Goal: Feedback & Contribution: Contribute content

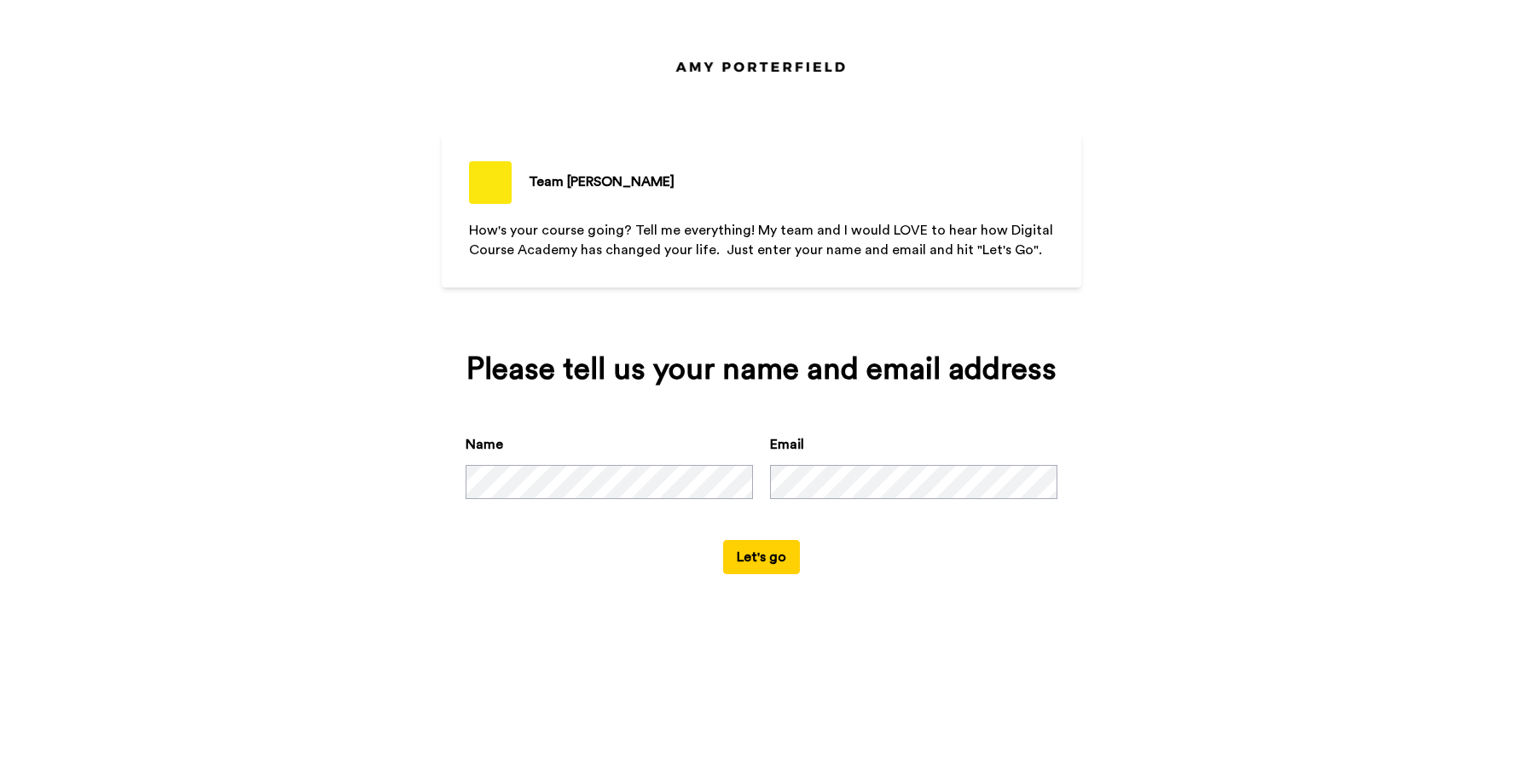
click at [734, 564] on button "Let's go" at bounding box center [762, 557] width 77 height 34
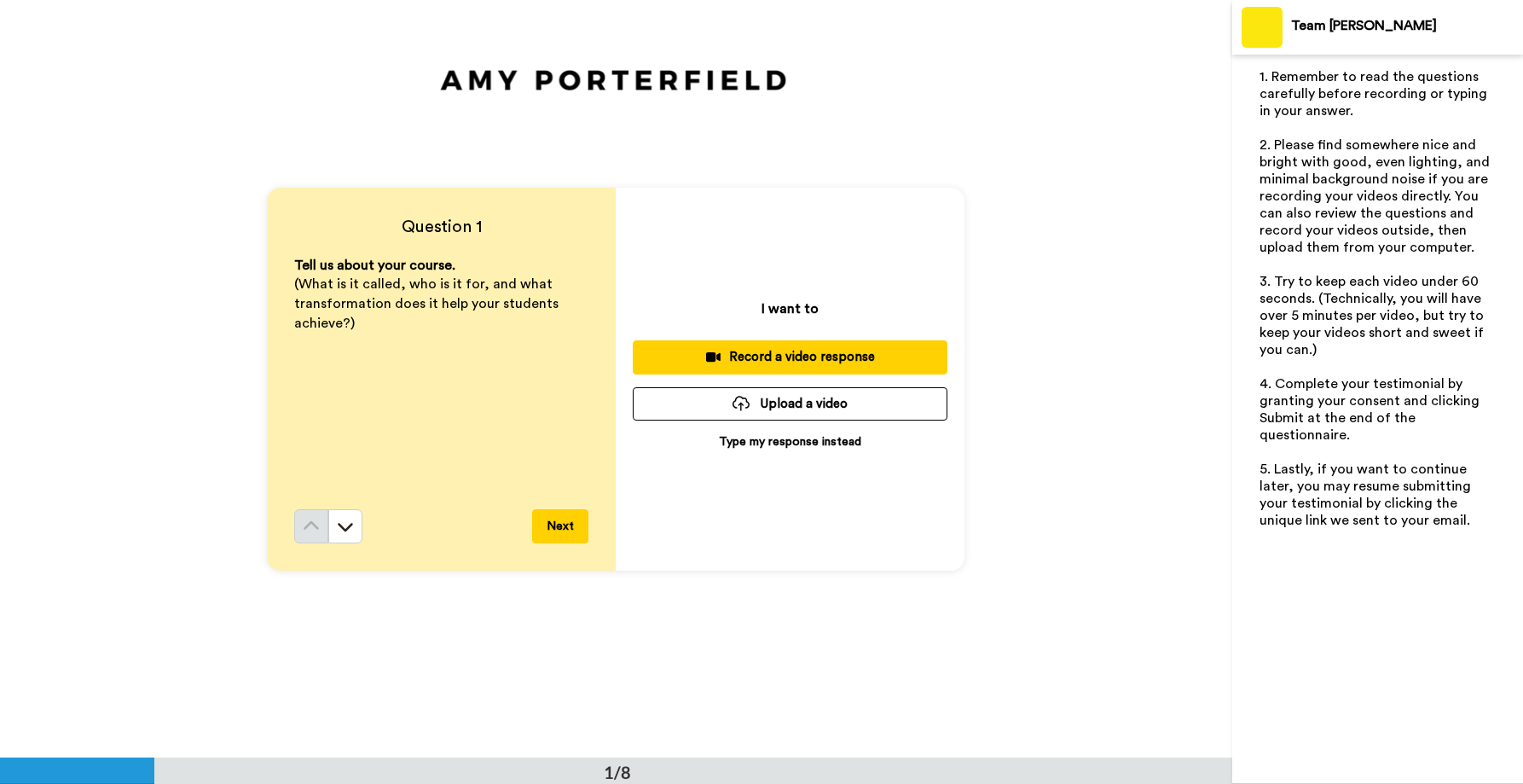
click at [563, 524] on button "Next" at bounding box center [560, 526] width 56 height 34
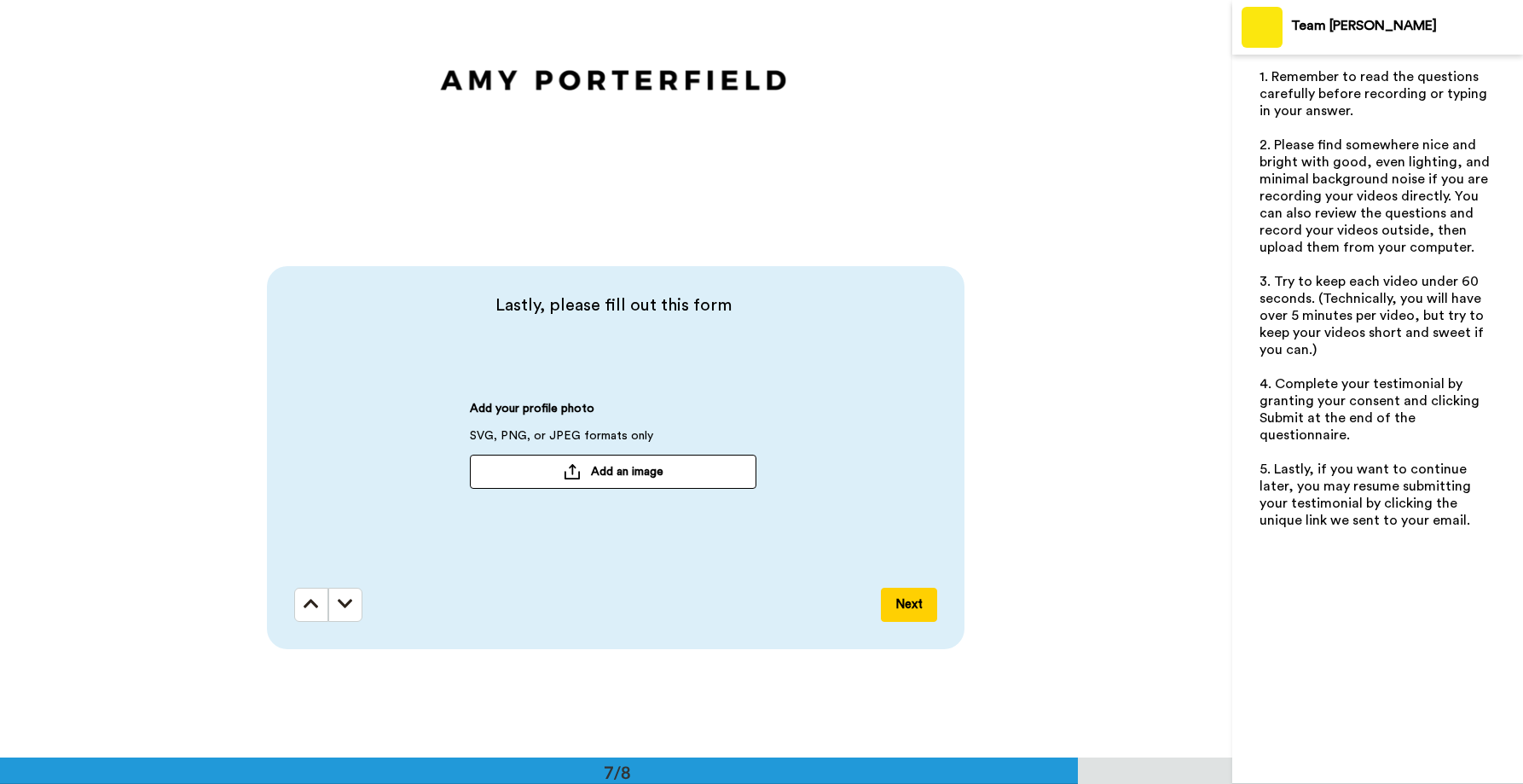
scroll to position [4479, 0]
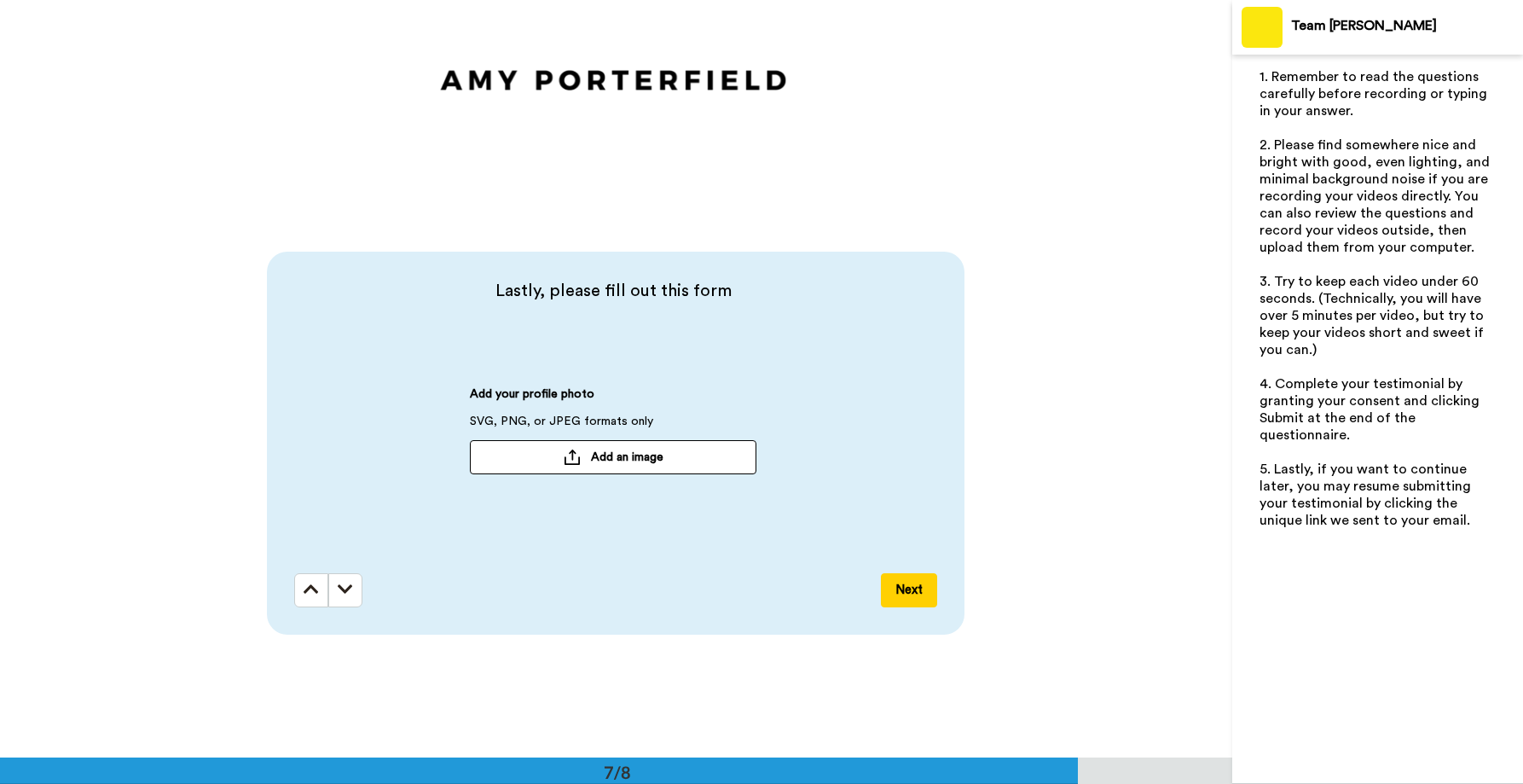
click at [634, 466] on button "Add an image" at bounding box center [613, 457] width 287 height 34
click at [905, 589] on button "Next" at bounding box center [909, 590] width 56 height 34
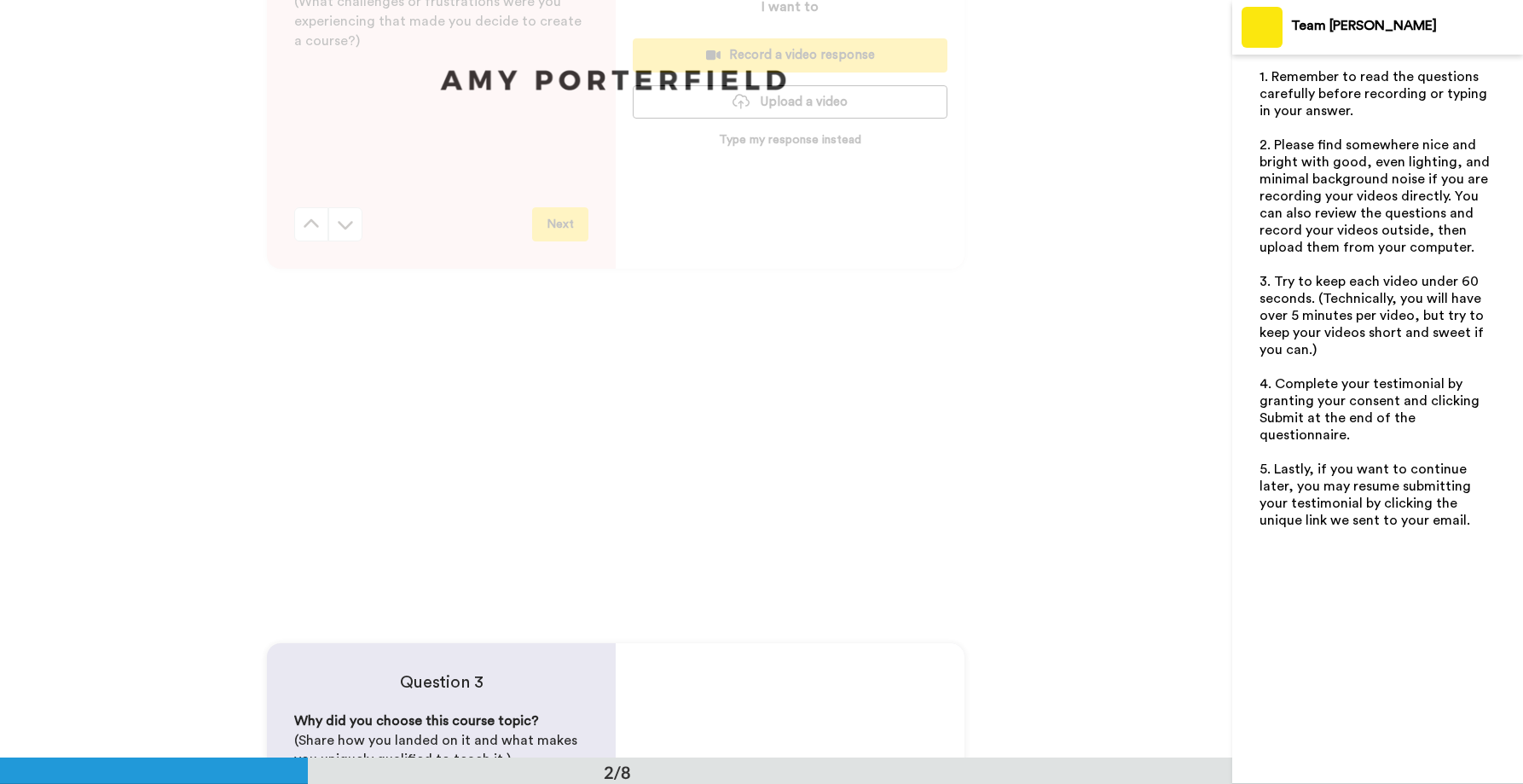
scroll to position [0, 0]
